Goal: Browse casually

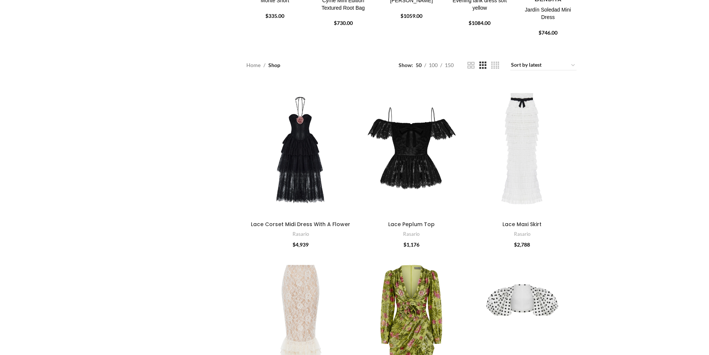
scroll to position [223, 0]
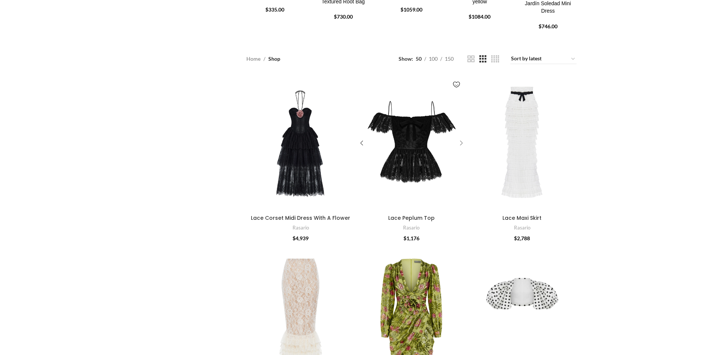
click at [459, 141] on div "Lace Peplum Top" at bounding box center [459, 142] width 11 height 11
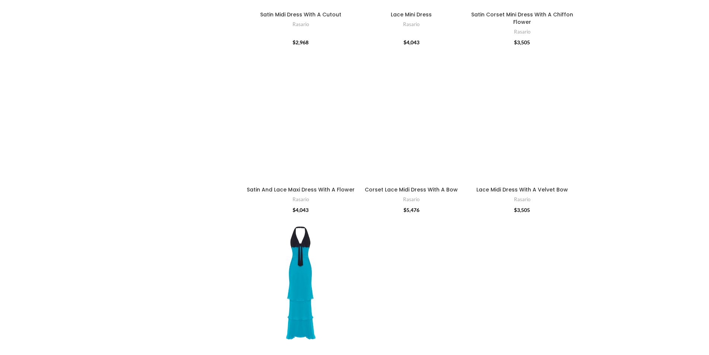
scroll to position [1079, 0]
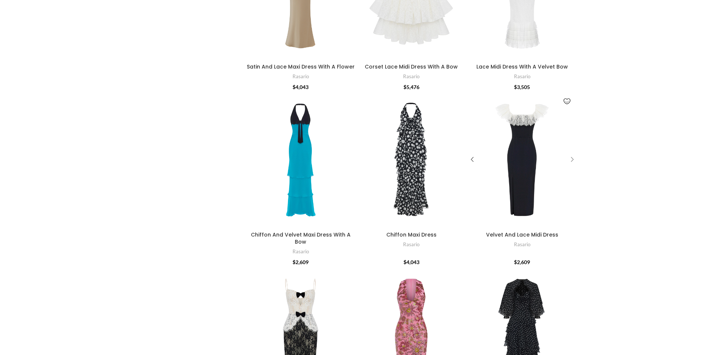
click at [574, 157] on div "Velvet And Lace Midi Dress" at bounding box center [570, 159] width 11 height 11
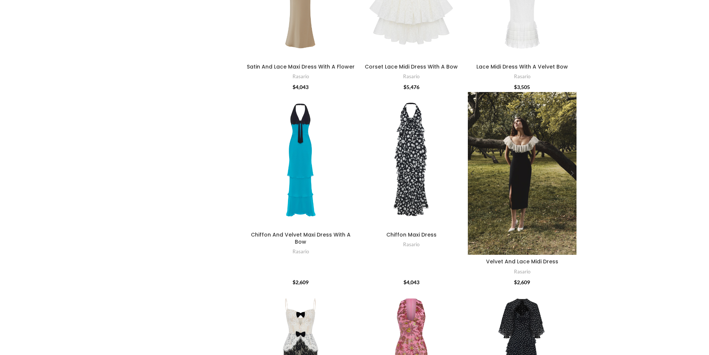
click at [572, 157] on div "Velvet And Lace Midi Dress" at bounding box center [565, 173] width 22 height 163
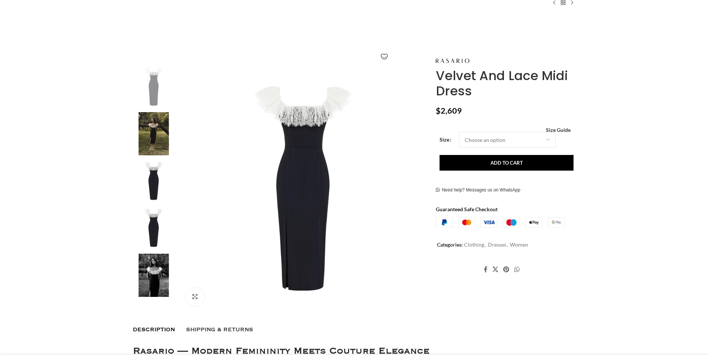
scroll to position [186, 0]
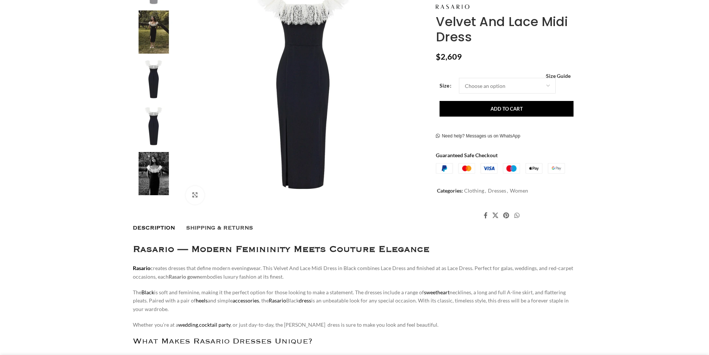
click at [155, 170] on img at bounding box center [153, 174] width 45 height 44
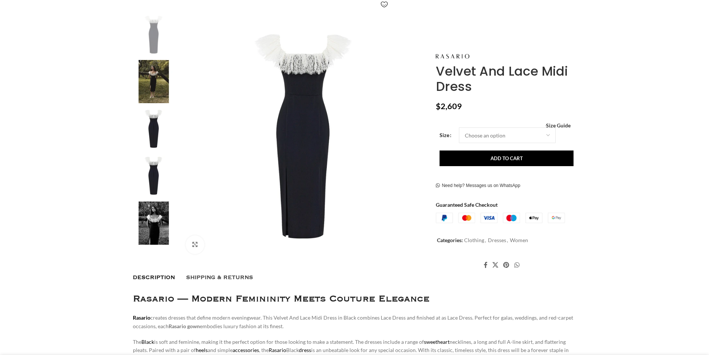
scroll to position [0, 0]
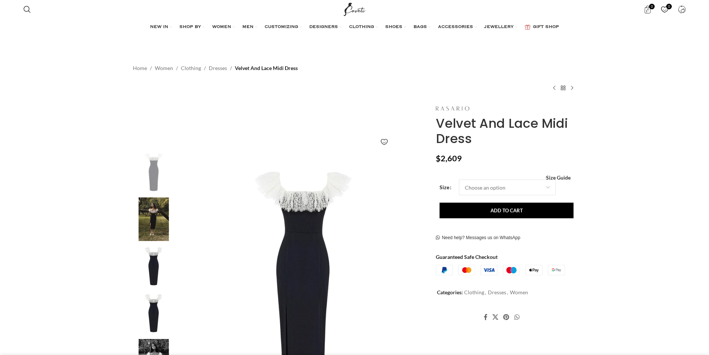
click at [453, 109] on img at bounding box center [452, 108] width 33 height 4
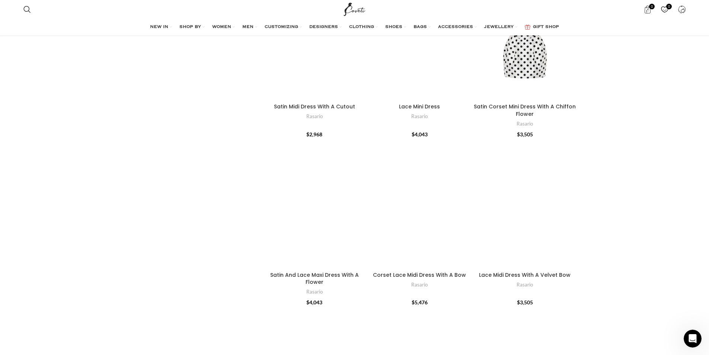
scroll to position [670, 0]
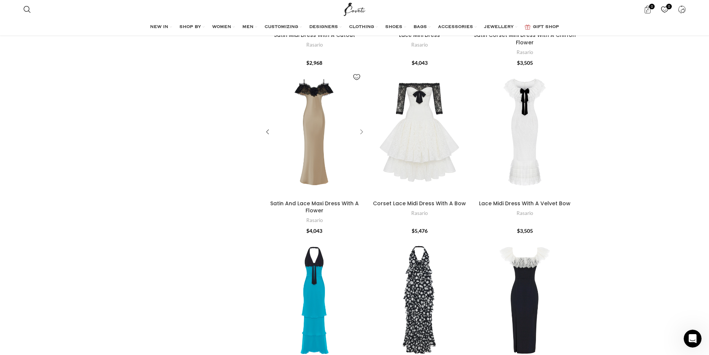
click at [362, 131] on div "Satin And Lace Maxi Dress With A Flower" at bounding box center [360, 132] width 11 height 11
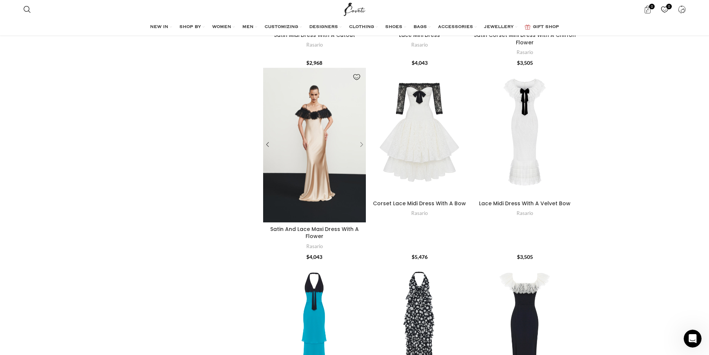
click at [359, 144] on div "Satin And Lace Maxi Dress With A Flower" at bounding box center [360, 144] width 11 height 11
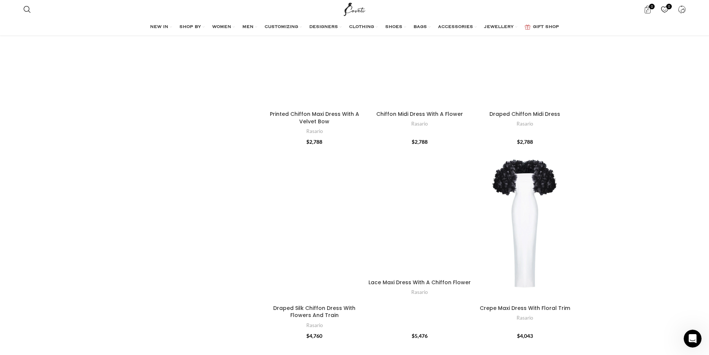
scroll to position [1414, 0]
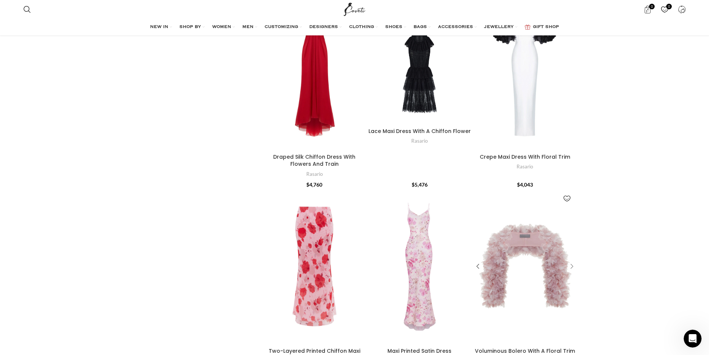
click at [573, 261] on div "Voluminous Bolero With A Floral Trim" at bounding box center [570, 266] width 11 height 11
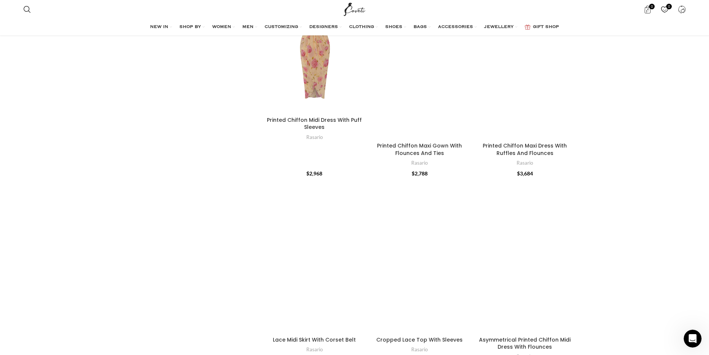
scroll to position [2195, 0]
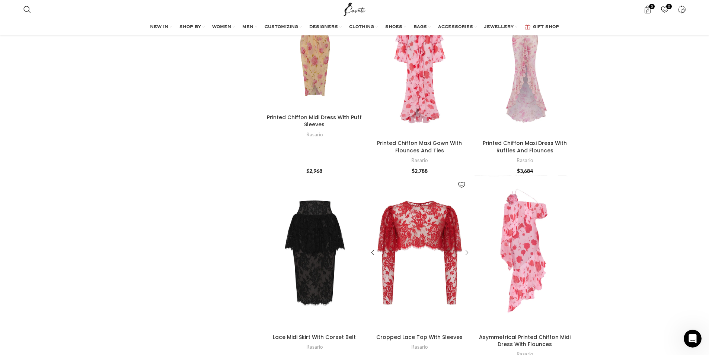
click at [468, 247] on div "Cropped Lace Top With Sleeves" at bounding box center [465, 252] width 11 height 11
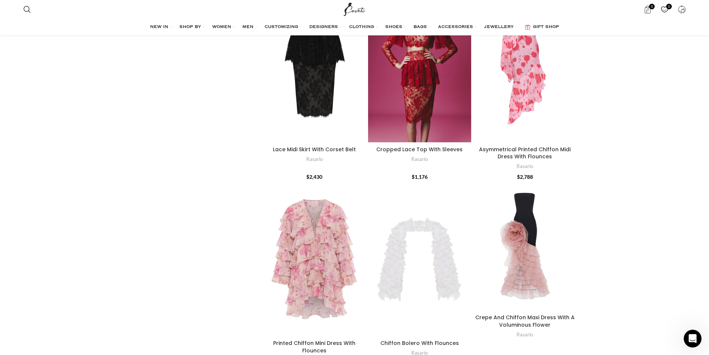
scroll to position [2381, 0]
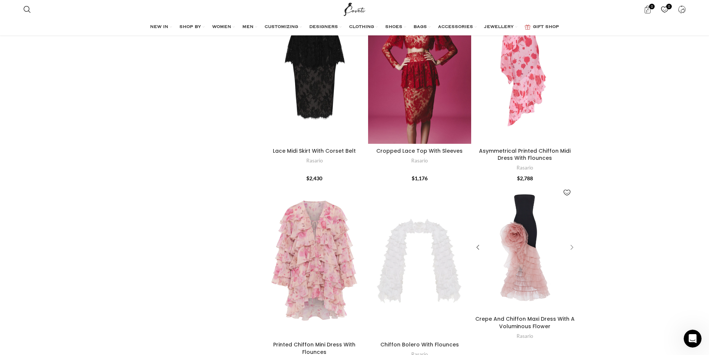
click at [567, 242] on div "Crepe And Chiffon Maxi Dress With A Voluminous Flower" at bounding box center [570, 247] width 11 height 11
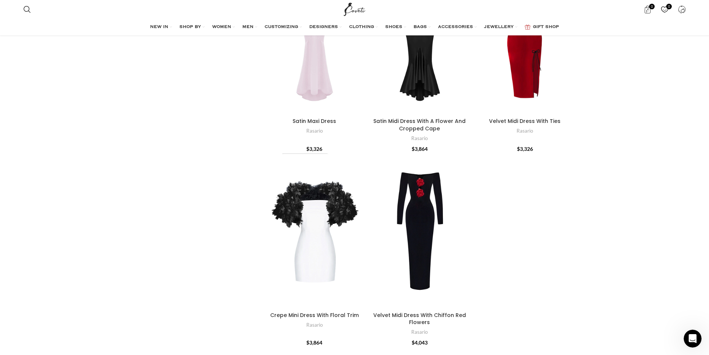
scroll to position [2679, 0]
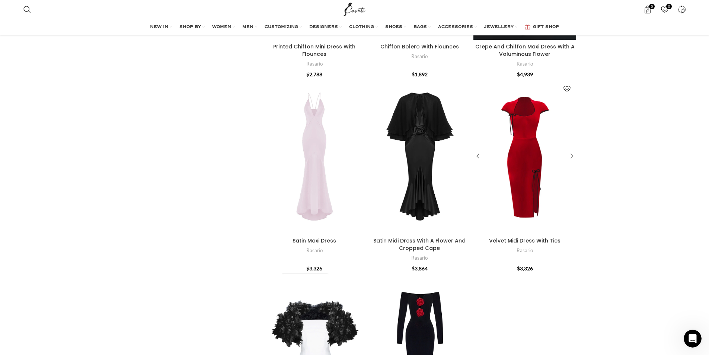
click at [572, 151] on div "Velvet Midi Dress With Ties" at bounding box center [570, 156] width 11 height 11
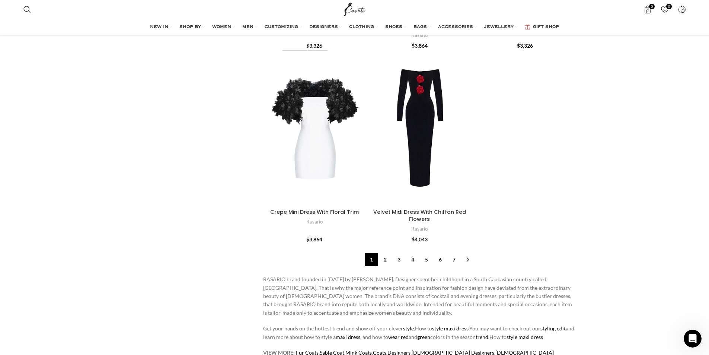
scroll to position [2902, 0]
click at [387, 252] on link "2" at bounding box center [385, 258] width 13 height 13
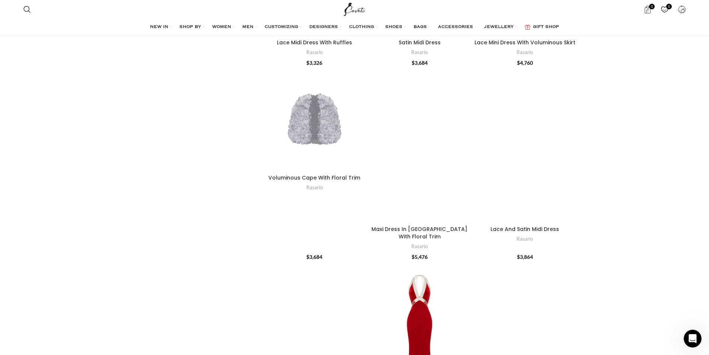
scroll to position [1273, 0]
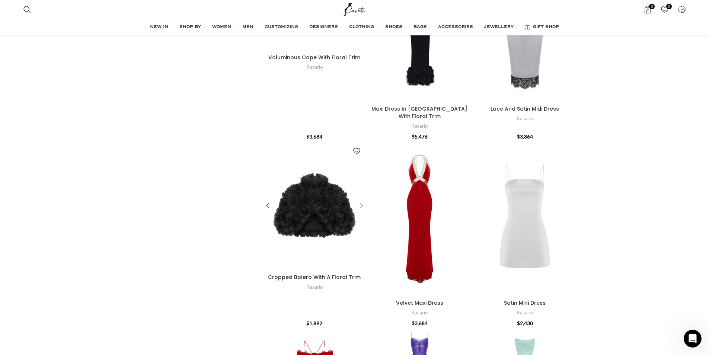
click at [361, 200] on div "Cropped Bolero With A Floral Trim" at bounding box center [360, 205] width 11 height 11
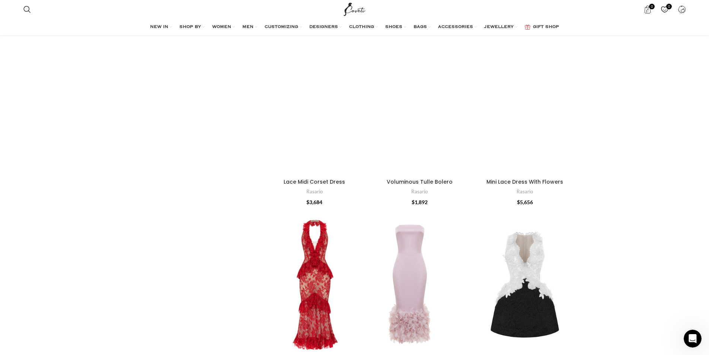
scroll to position [826, 0]
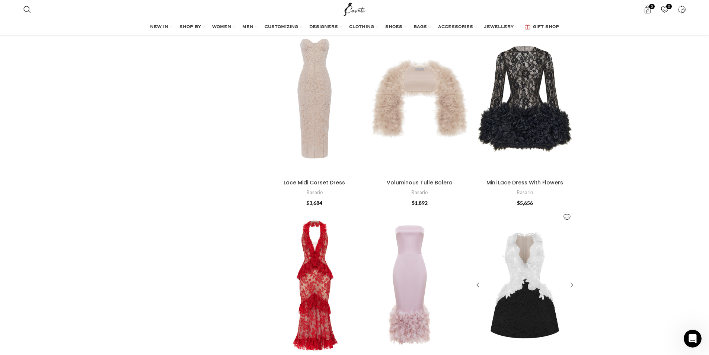
click at [573, 285] on div "Lace Mini Dress With Voluminous Skirt" at bounding box center [570, 284] width 11 height 11
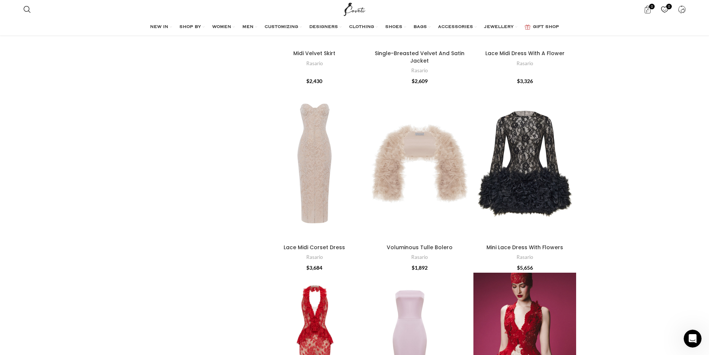
scroll to position [752, 0]
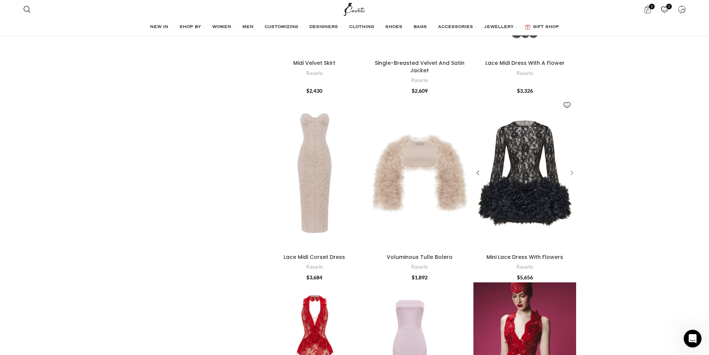
click at [569, 172] on div "Mini Lace Dress With Flowers" at bounding box center [570, 172] width 11 height 11
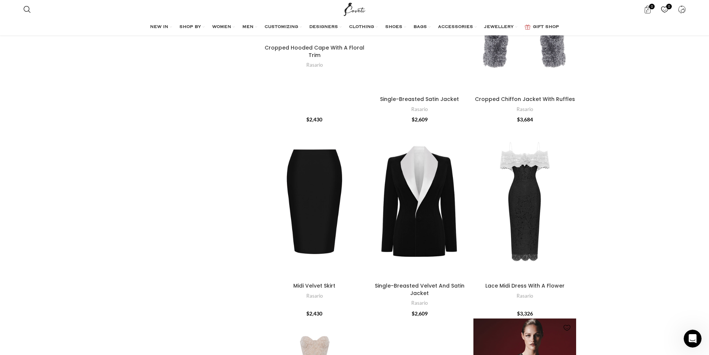
scroll to position [529, 0]
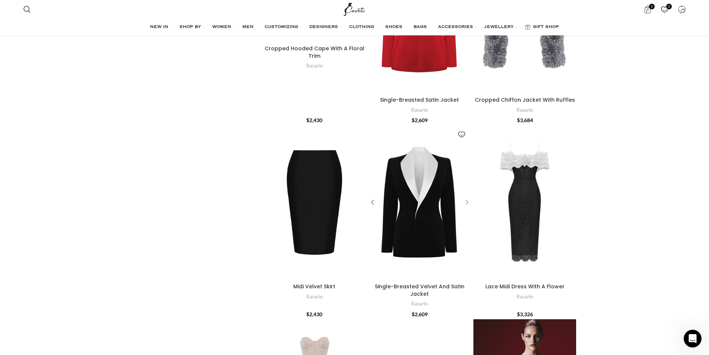
click at [465, 202] on div "Single-Breasted Velvet And Satin Jacket" at bounding box center [465, 202] width 11 height 11
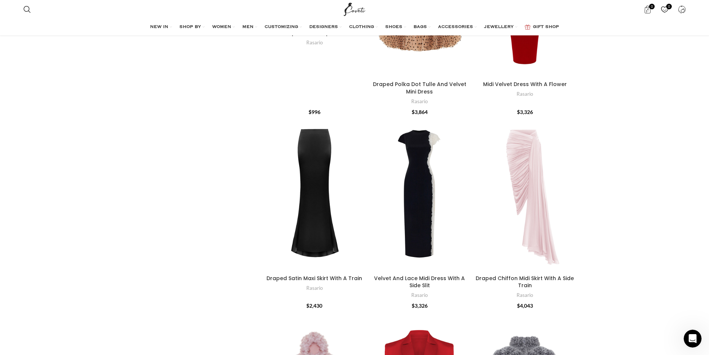
scroll to position [157, 0]
click at [572, 192] on div "Draped Chiffon Midi Skirt With A Side Train" at bounding box center [570, 194] width 11 height 11
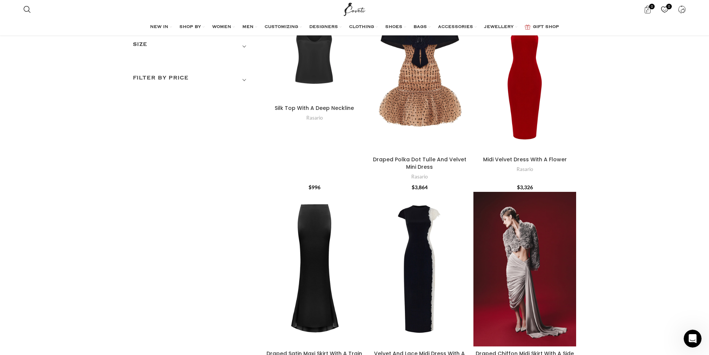
scroll to position [0, 0]
